Goal: Find specific page/section: Find specific page/section

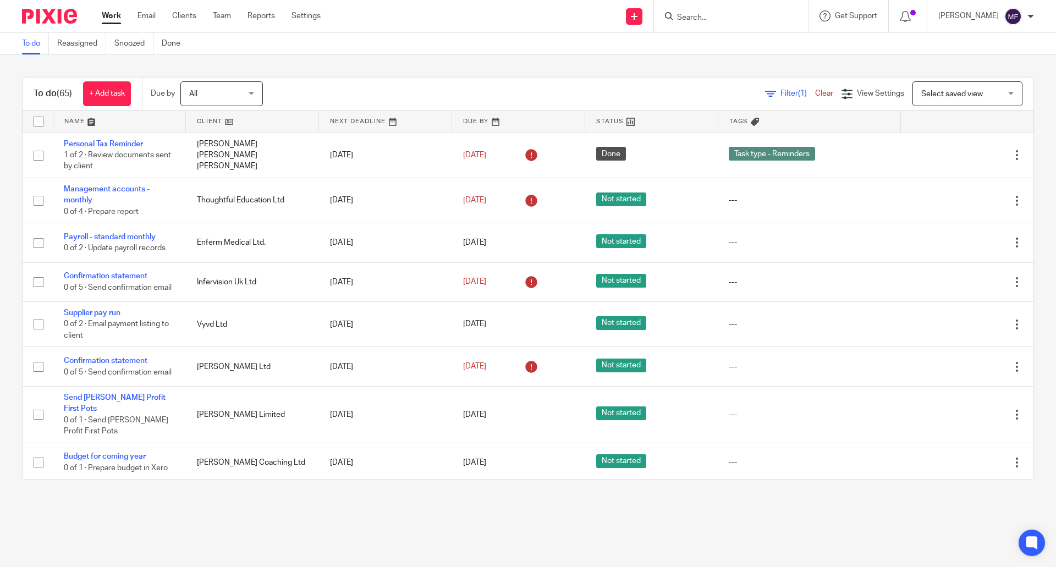
click at [704, 17] on input "Search" at bounding box center [725, 18] width 99 height 10
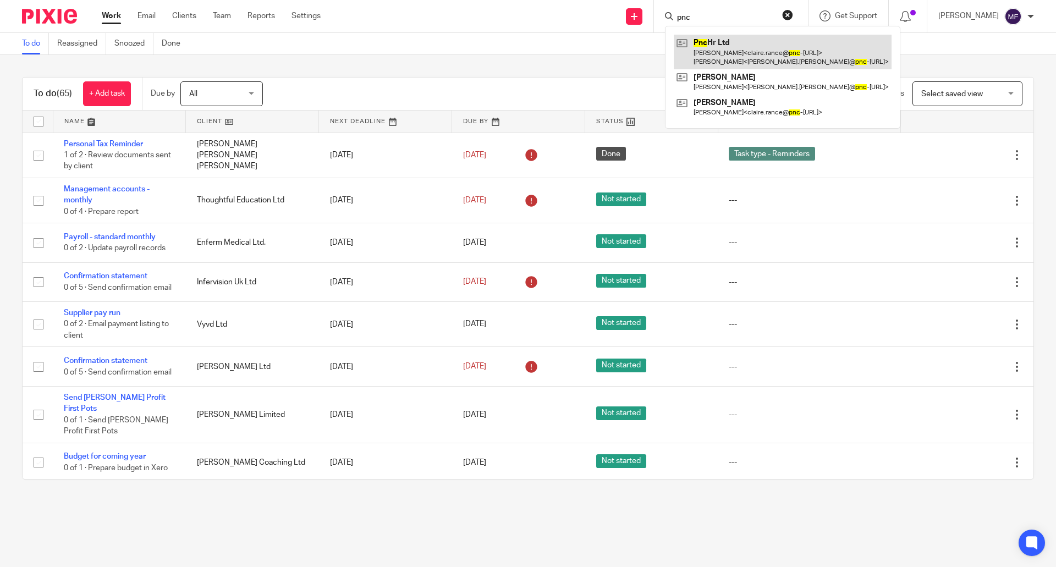
type input "pnc"
click at [721, 43] on link at bounding box center [783, 52] width 218 height 34
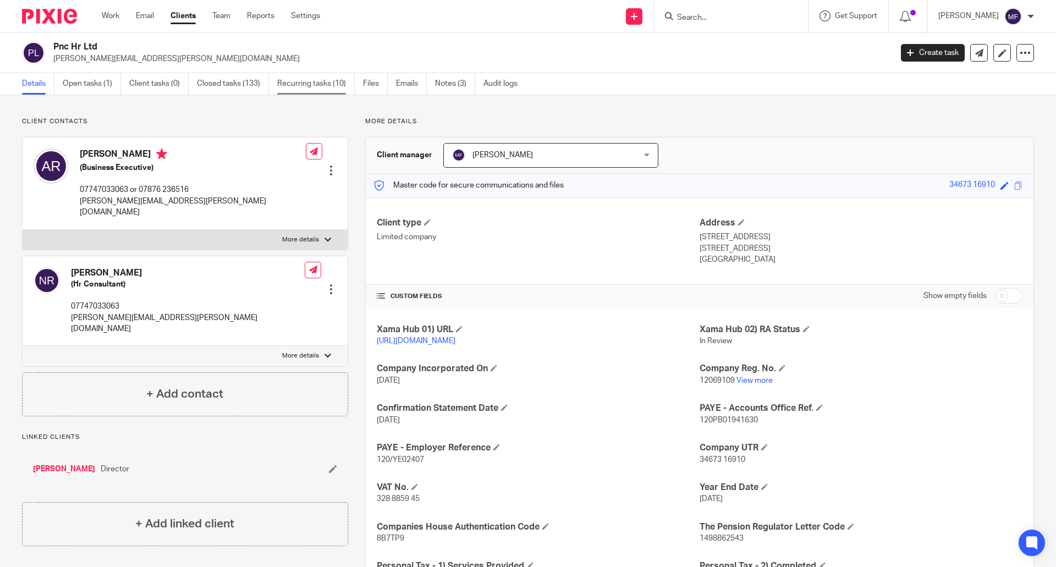
click at [321, 77] on link "Recurring tasks (10)" at bounding box center [316, 83] width 78 height 21
